Goal: Task Accomplishment & Management: Manage account settings

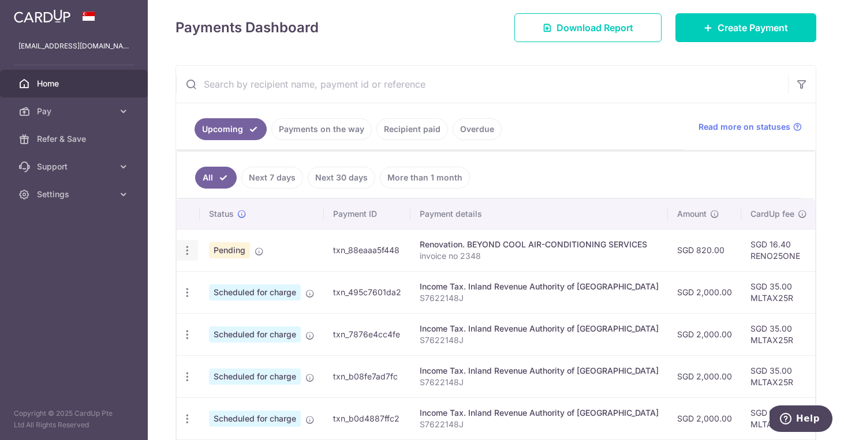
click at [186, 248] on icon "button" at bounding box center [187, 251] width 12 height 12
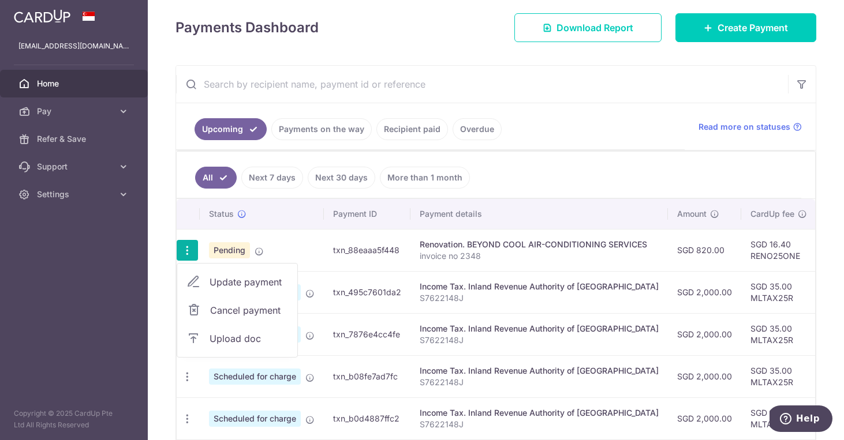
click at [238, 310] on span "Cancel payment" at bounding box center [248, 311] width 77 height 14
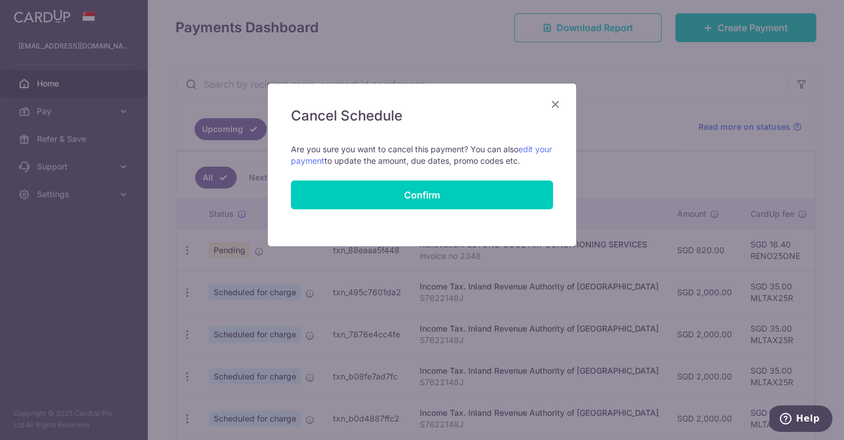
click at [558, 102] on icon "Close" at bounding box center [555, 104] width 14 height 14
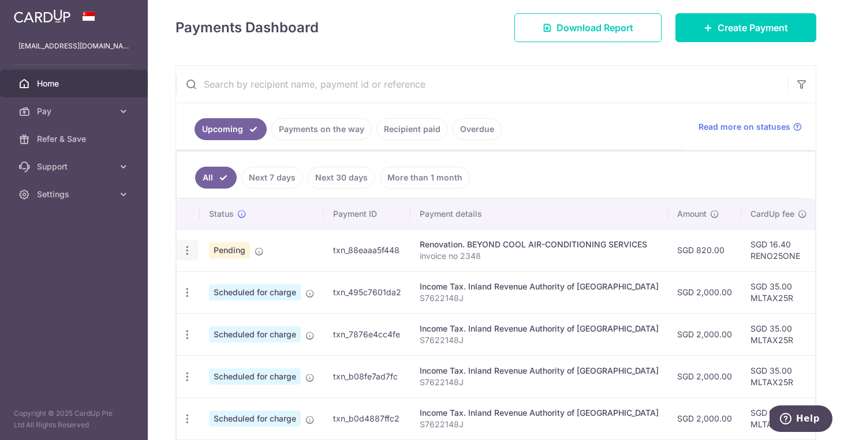
click at [184, 249] on icon "button" at bounding box center [187, 251] width 12 height 12
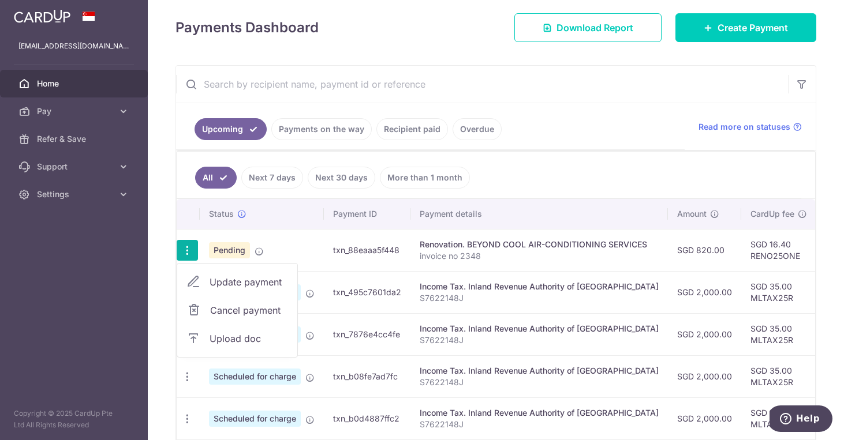
click at [232, 311] on span "Cancel payment" at bounding box center [248, 311] width 77 height 14
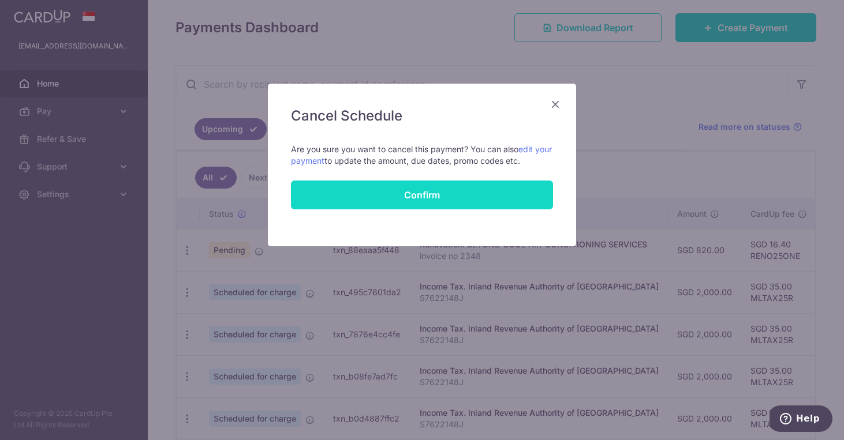
click at [387, 197] on button "Confirm" at bounding box center [422, 195] width 262 height 29
